Goal: Transaction & Acquisition: Purchase product/service

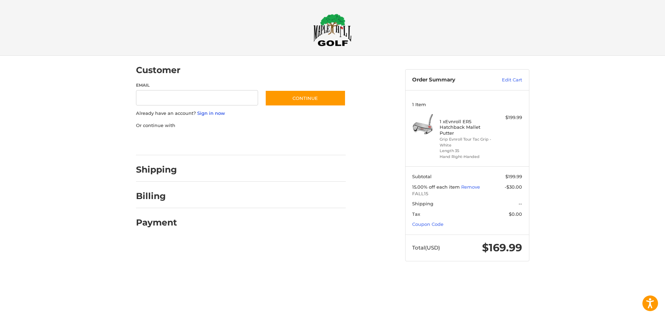
click at [214, 113] on link "Sign in now" at bounding box center [211, 113] width 28 height 6
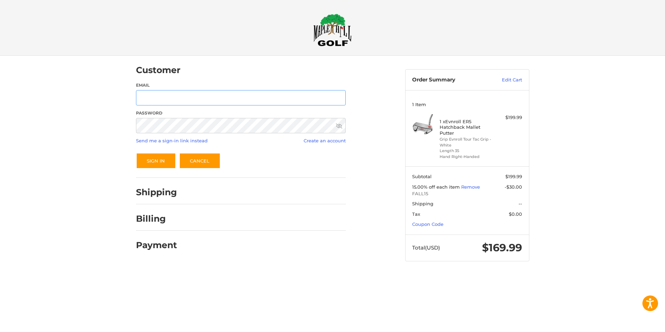
type input "**********"
click at [164, 100] on input "**********" at bounding box center [241, 98] width 210 height 16
click at [159, 164] on button "Sign In" at bounding box center [156, 161] width 40 height 16
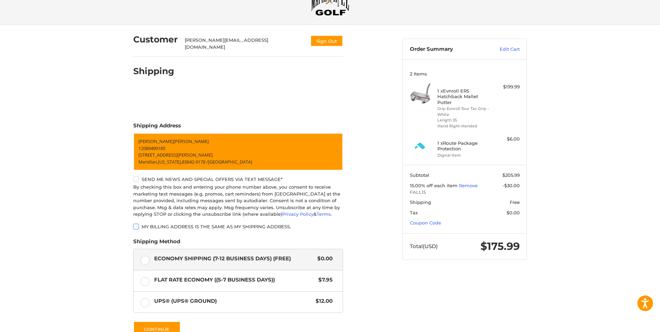
scroll to position [100, 0]
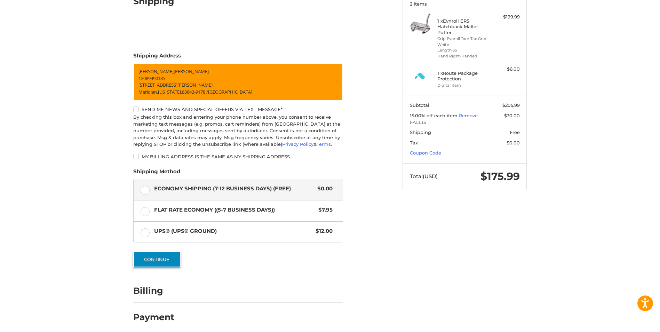
click at [165, 255] on button "Continue" at bounding box center [156, 259] width 47 height 16
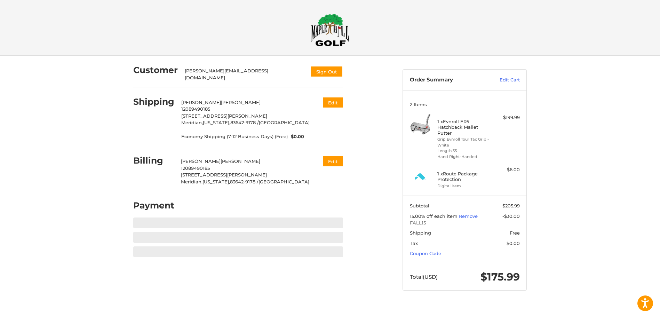
scroll to position [0, 0]
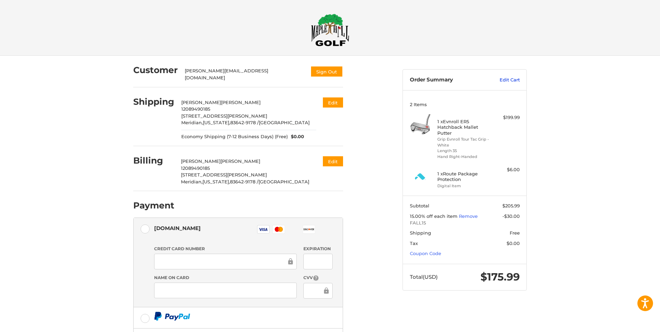
click at [509, 81] on link "Edit Cart" at bounding box center [501, 79] width 35 height 7
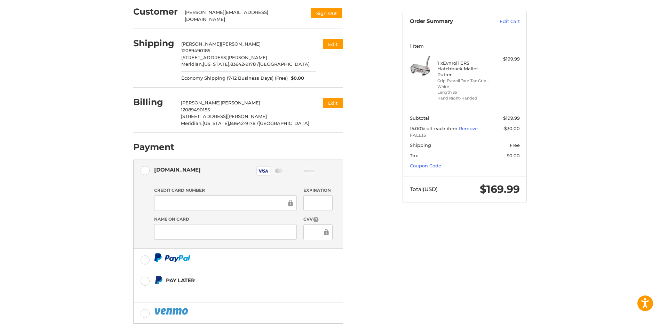
scroll to position [90, 0]
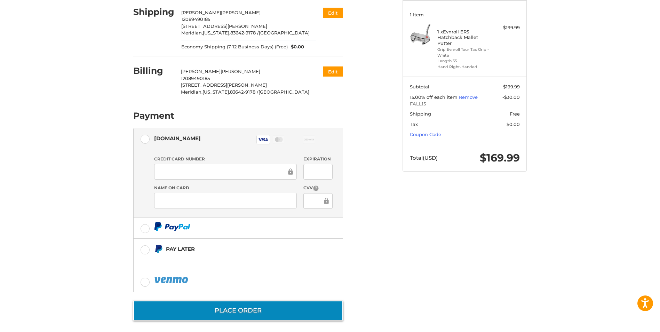
click at [239, 304] on button "Place Order" at bounding box center [238, 310] width 210 height 20
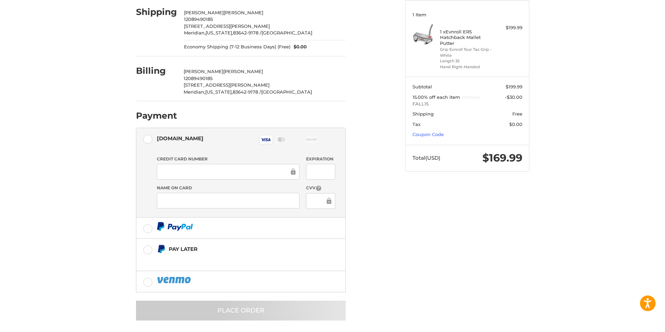
scroll to position [0, 0]
